Goal: Information Seeking & Learning: Find specific page/section

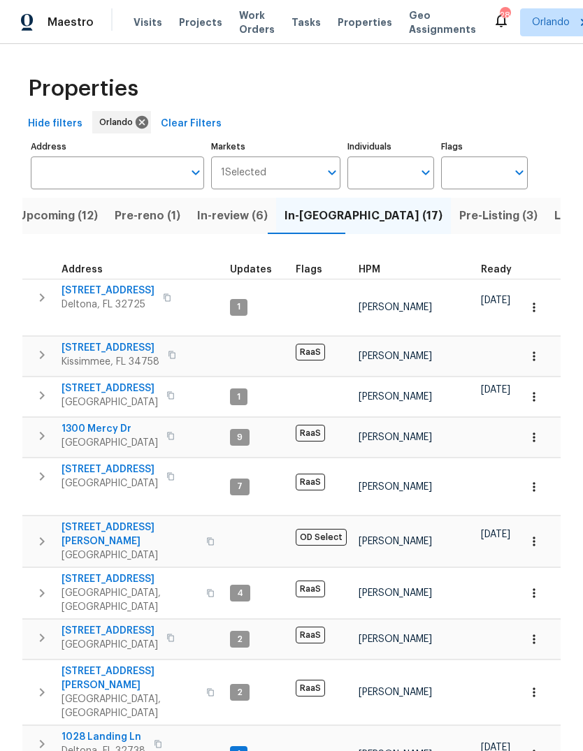
click at [554, 206] on span "Listed (68)" at bounding box center [584, 216] width 61 height 20
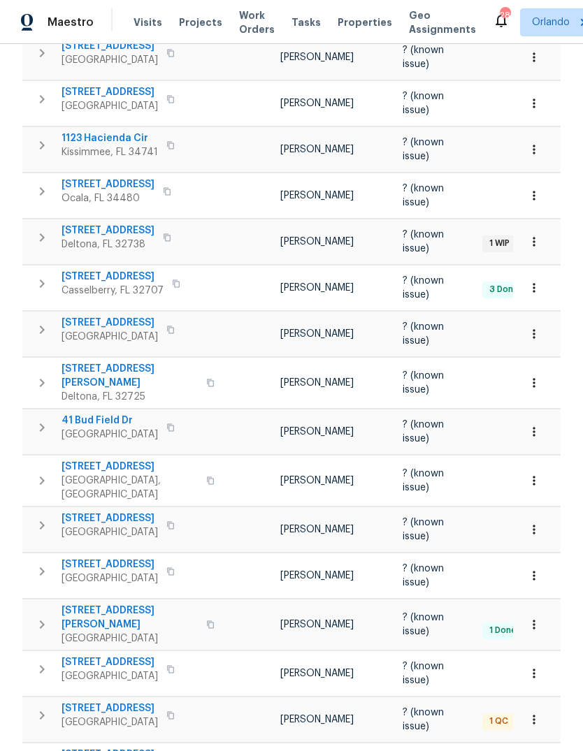
scroll to position [695, 0]
click at [81, 512] on span "[STREET_ADDRESS]" at bounding box center [110, 519] width 96 height 14
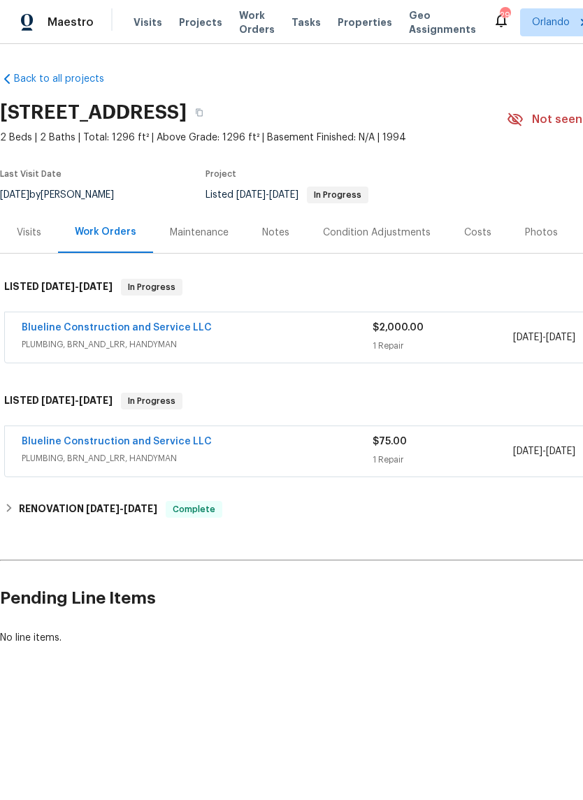
click at [55, 331] on link "Blueline Construction and Service LLC" at bounding box center [117, 328] width 190 height 10
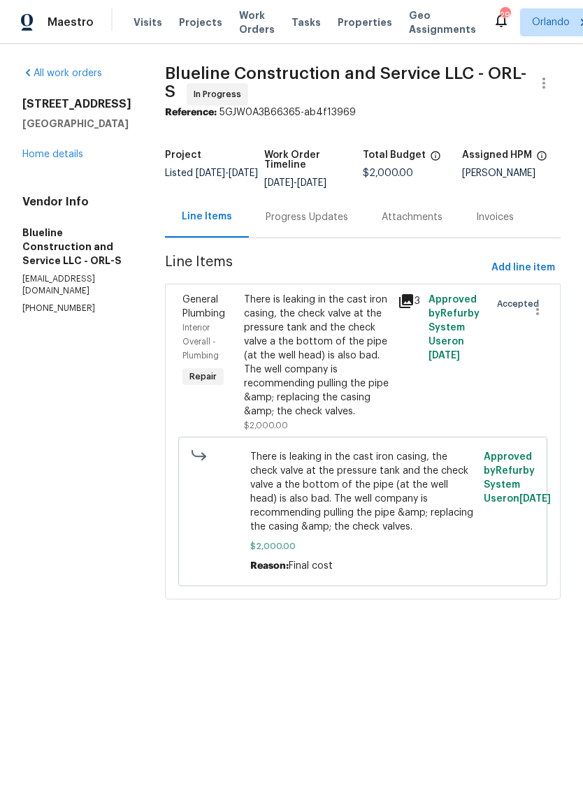
click at [29, 154] on link "Home details" at bounding box center [52, 155] width 61 height 10
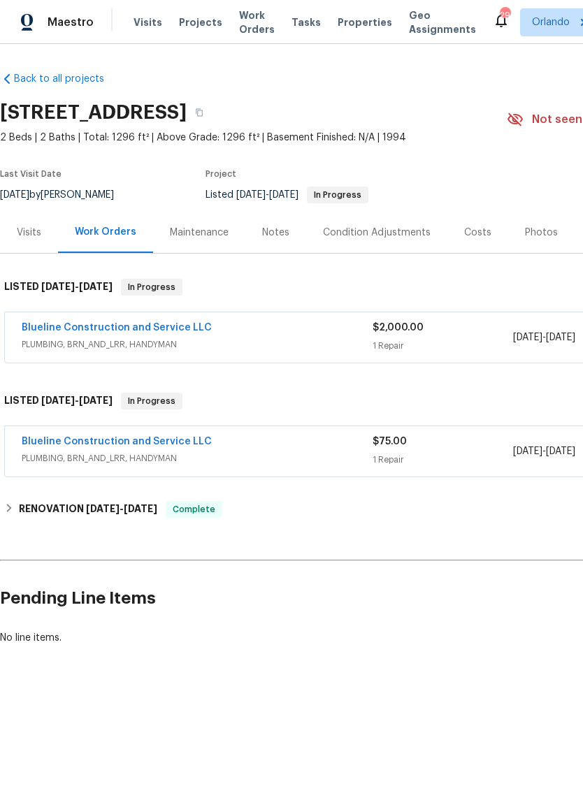
click at [94, 444] on link "Blueline Construction and Service LLC" at bounding box center [117, 442] width 190 height 10
